Goal: Information Seeking & Learning: Learn about a topic

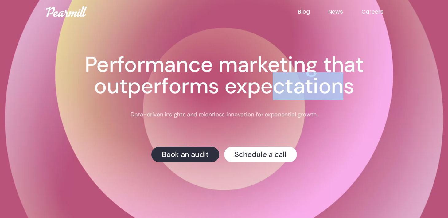
drag, startPoint x: 271, startPoint y: 74, endPoint x: 337, endPoint y: 88, distance: 67.5
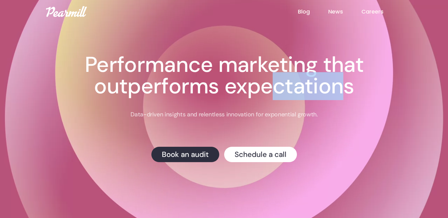
click at [337, 88] on h1 "Performance marketing that outperforms expectations" at bounding box center [224, 75] width 344 height 43
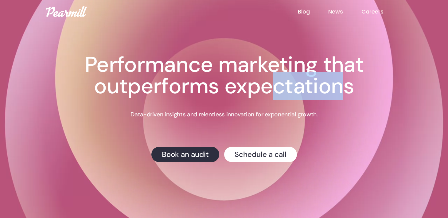
click at [340, 85] on h1 "Performance marketing that outperforms expectations" at bounding box center [224, 75] width 344 height 43
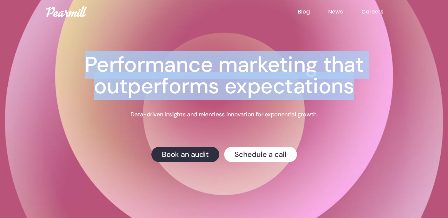
drag, startPoint x: 351, startPoint y: 88, endPoint x: 58, endPoint y: 47, distance: 295.5
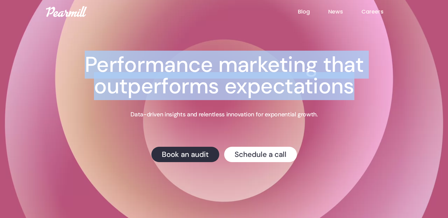
click at [58, 47] on div "Creative Testing We're hosting a live webinar on testing ad creative on [DATE] …" at bounding box center [224, 92] width 344 height 185
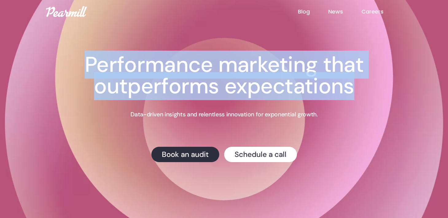
click at [59, 50] on div "Creative Testing We're hosting a live webinar on testing ad creative on [DATE] …" at bounding box center [224, 92] width 344 height 185
drag, startPoint x: 59, startPoint y: 50, endPoint x: 353, endPoint y: 92, distance: 297.0
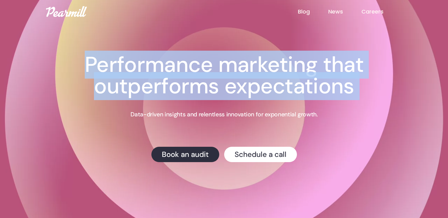
click at [353, 92] on div "Creative Testing We're hosting a live webinar on testing ad creative on [DATE] …" at bounding box center [224, 92] width 344 height 185
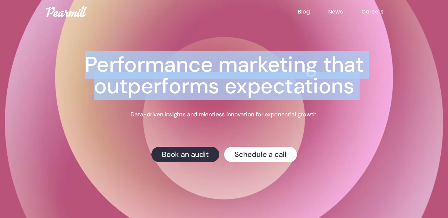
click at [356, 124] on div "Creative Testing We're hosting a live webinar on testing ad creative on [DATE] …" at bounding box center [224, 108] width 344 height 108
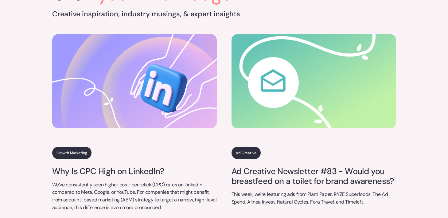
scroll to position [2153, 0]
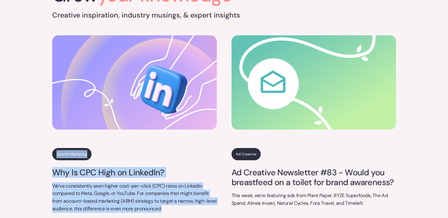
drag, startPoint x: 41, startPoint y: 137, endPoint x: 193, endPoint y: 194, distance: 162.8
click at [193, 194] on div "Grow your knowledge Creative inspiration, industry musings, & expert insights G…" at bounding box center [224, 221] width 448 height 492
click at [193, 194] on p "We’ve consistently seen higher cost-per-click (CPC) rates on LinkedIn compared …" at bounding box center [134, 197] width 165 height 30
drag, startPoint x: 193, startPoint y: 194, endPoint x: 43, endPoint y: 134, distance: 162.3
click at [43, 134] on div "Grow your knowledge Creative inspiration, industry musings, & expert insights G…" at bounding box center [224, 221] width 448 height 492
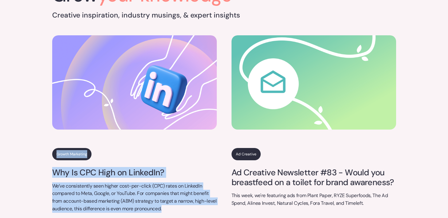
click at [43, 134] on div "Grow your knowledge Creative inspiration, industry musings, & expert insights G…" at bounding box center [224, 221] width 448 height 492
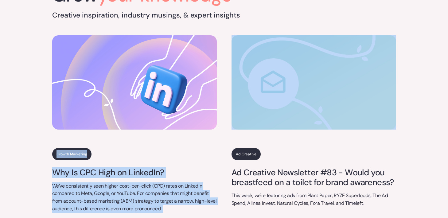
drag, startPoint x: 43, startPoint y: 134, endPoint x: 181, endPoint y: 193, distance: 150.8
click at [181, 193] on div "Grow your knowledge Creative inspiration, industry musings, & expert insights G…" at bounding box center [224, 221] width 448 height 492
click at [181, 193] on p "We’ve consistently seen higher cost-per-click (CPC) rates on LinkedIn compared …" at bounding box center [134, 197] width 165 height 30
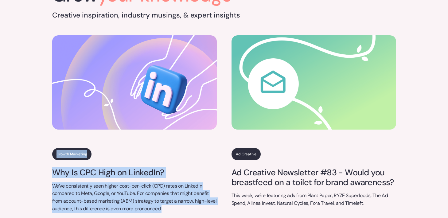
drag, startPoint x: 177, startPoint y: 193, endPoint x: 45, endPoint y: 135, distance: 144.1
click at [45, 135] on div "Grow your knowledge Creative inspiration, industry musings, & expert insights G…" at bounding box center [224, 221] width 448 height 492
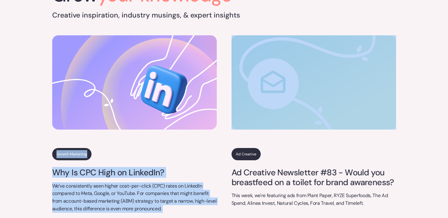
drag, startPoint x: 45, startPoint y: 135, endPoint x: 185, endPoint y: 195, distance: 153.3
click at [185, 195] on div "Grow your knowledge Creative inspiration, industry musings, & expert insights G…" at bounding box center [224, 221] width 448 height 492
click at [185, 195] on p "We’ve consistently seen higher cost-per-click (CPC) rates on LinkedIn compared …" at bounding box center [134, 197] width 165 height 30
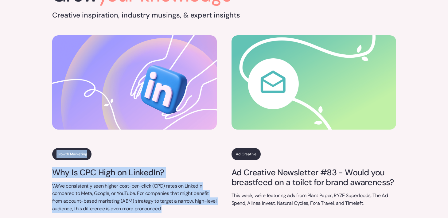
drag, startPoint x: 185, startPoint y: 195, endPoint x: 40, endPoint y: 137, distance: 156.8
click at [40, 137] on div "Grow your knowledge Creative inspiration, industry musings, & expert insights G…" at bounding box center [224, 221] width 448 height 492
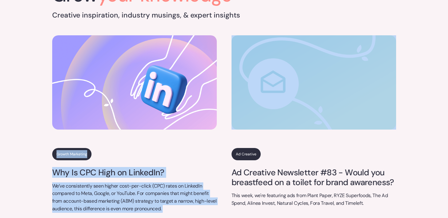
drag, startPoint x: 40, startPoint y: 137, endPoint x: 195, endPoint y: 195, distance: 165.9
click at [195, 195] on div "Grow your knowledge Creative inspiration, industry musings, & expert insights G…" at bounding box center [224, 221] width 448 height 492
click at [195, 195] on p "We’ve consistently seen higher cost-per-click (CPC) rates on LinkedIn compared …" at bounding box center [134, 197] width 165 height 30
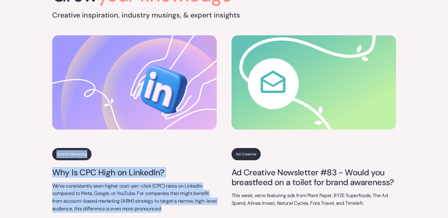
drag, startPoint x: 195, startPoint y: 194, endPoint x: 37, endPoint y: 131, distance: 170.2
click at [37, 131] on div "Grow your knowledge Creative inspiration, industry musings, & expert insights G…" at bounding box center [224, 221] width 448 height 492
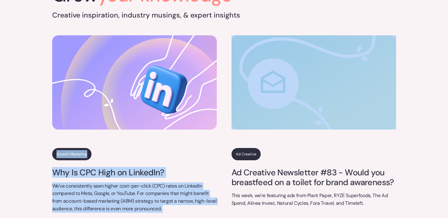
drag, startPoint x: 37, startPoint y: 131, endPoint x: 178, endPoint y: 196, distance: 155.0
click at [178, 196] on div "Grow your knowledge Creative inspiration, industry musings, & expert insights G…" at bounding box center [224, 221] width 448 height 492
click at [178, 196] on p "We’ve consistently seen higher cost-per-click (CPC) rates on LinkedIn compared …" at bounding box center [134, 197] width 165 height 30
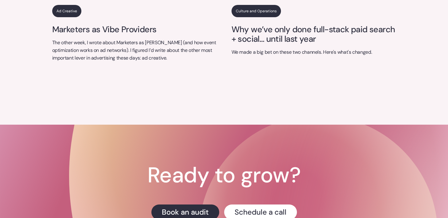
scroll to position [2556, 0]
